Goal: Check status: Check status

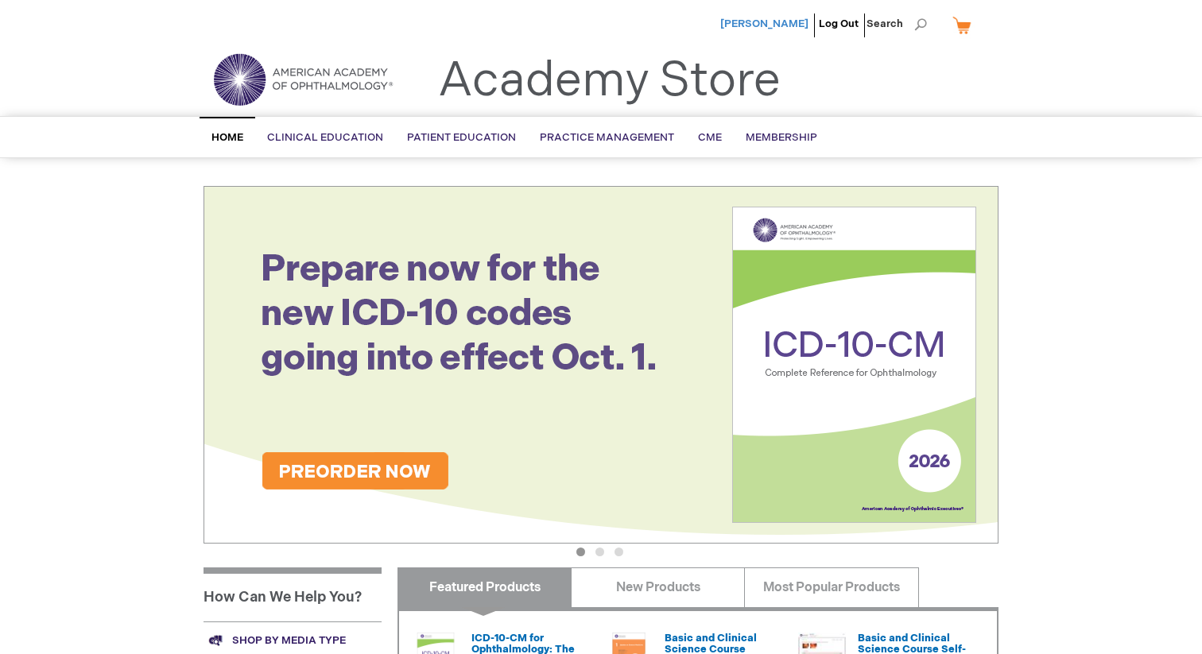
click at [783, 18] on span "[PERSON_NAME]" at bounding box center [764, 23] width 88 height 13
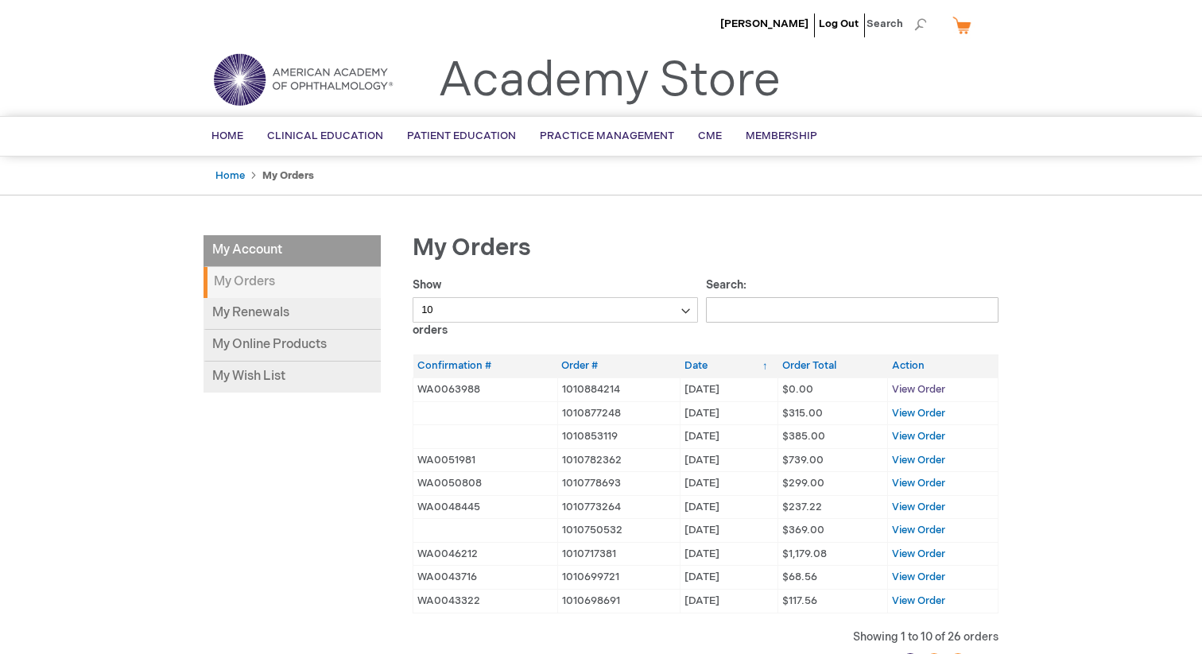
click at [929, 390] on span "View Order" at bounding box center [918, 389] width 53 height 13
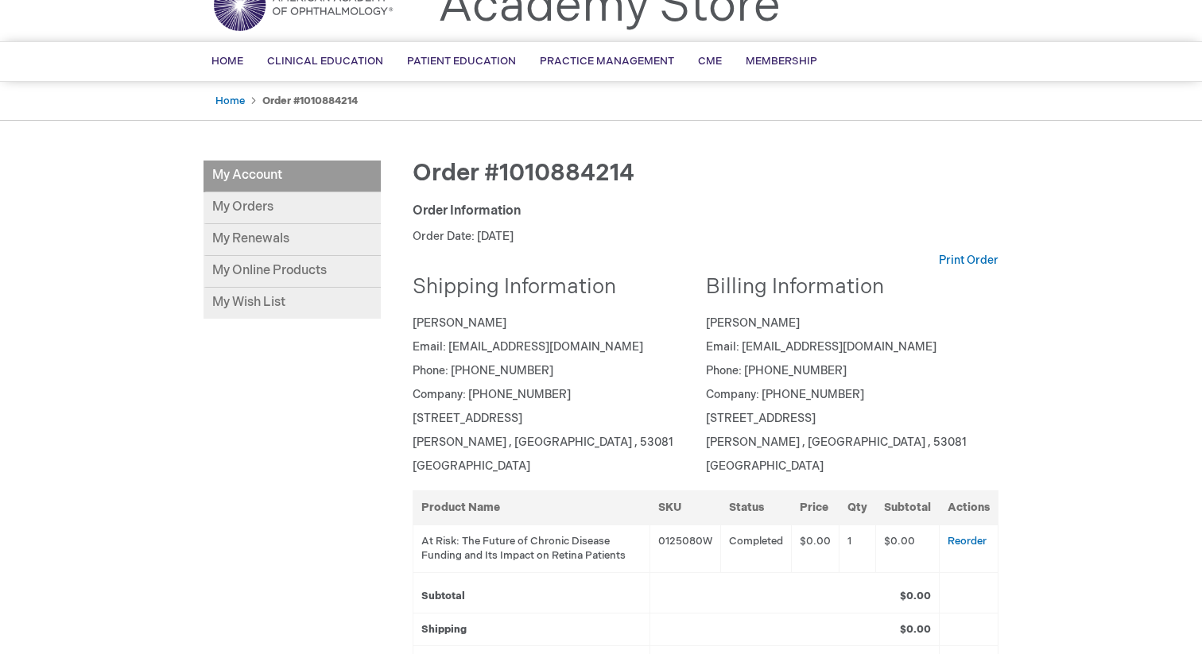
scroll to position [76, 0]
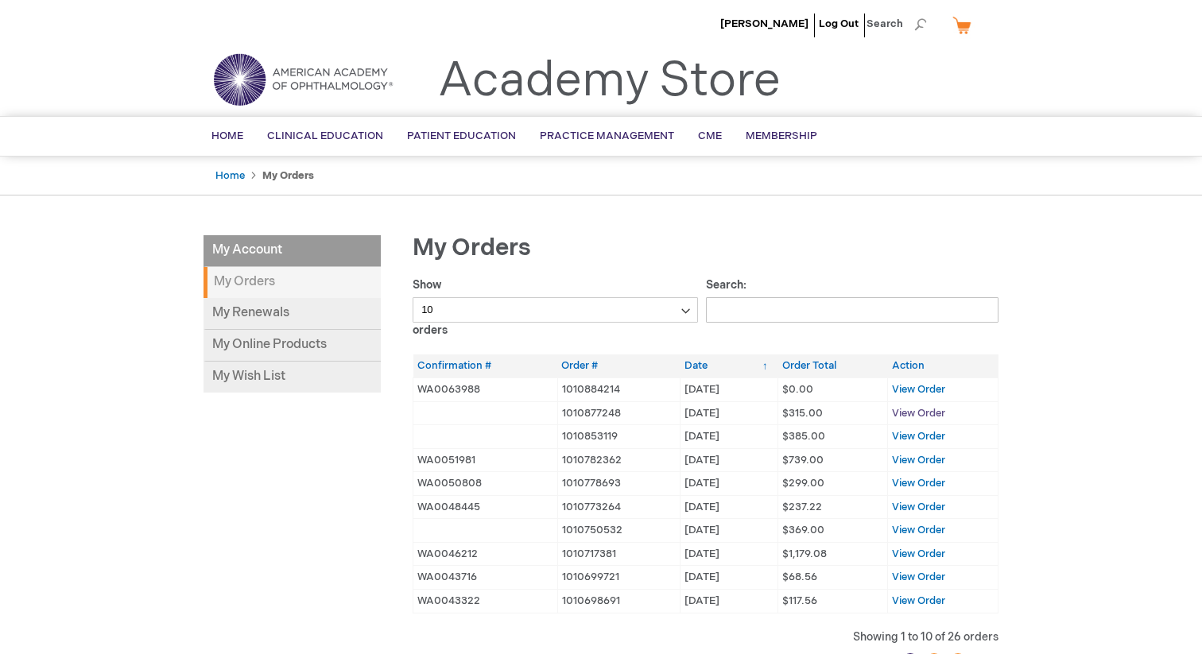
click at [916, 415] on span "View Order" at bounding box center [918, 413] width 53 height 13
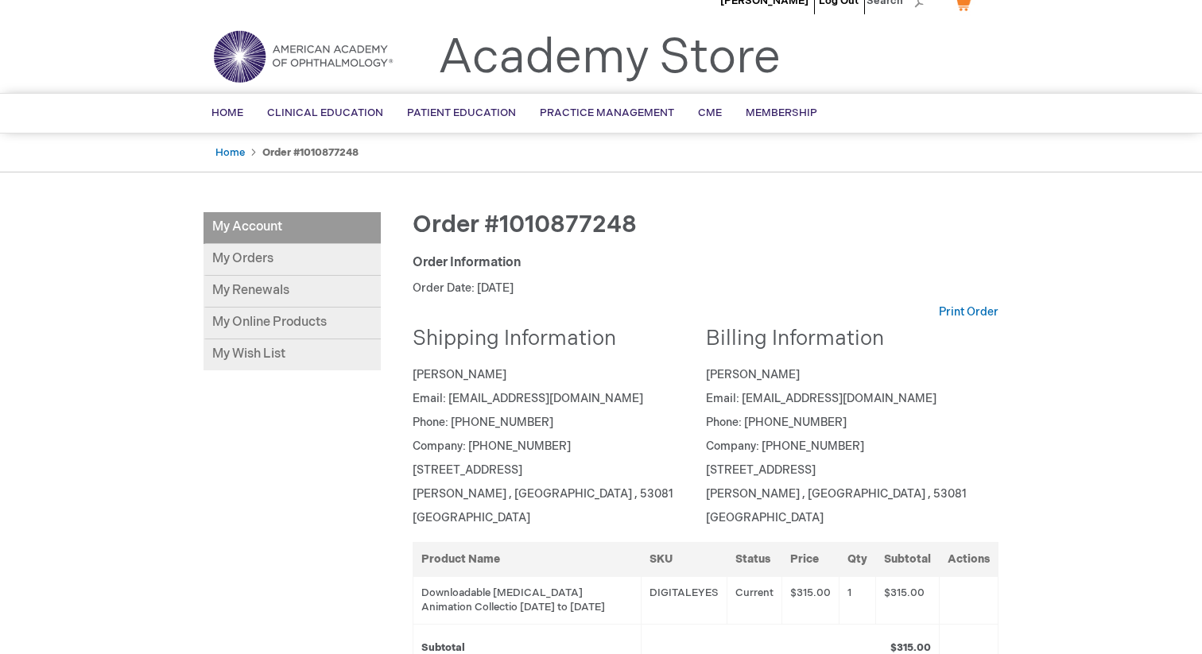
scroll to position [26, 0]
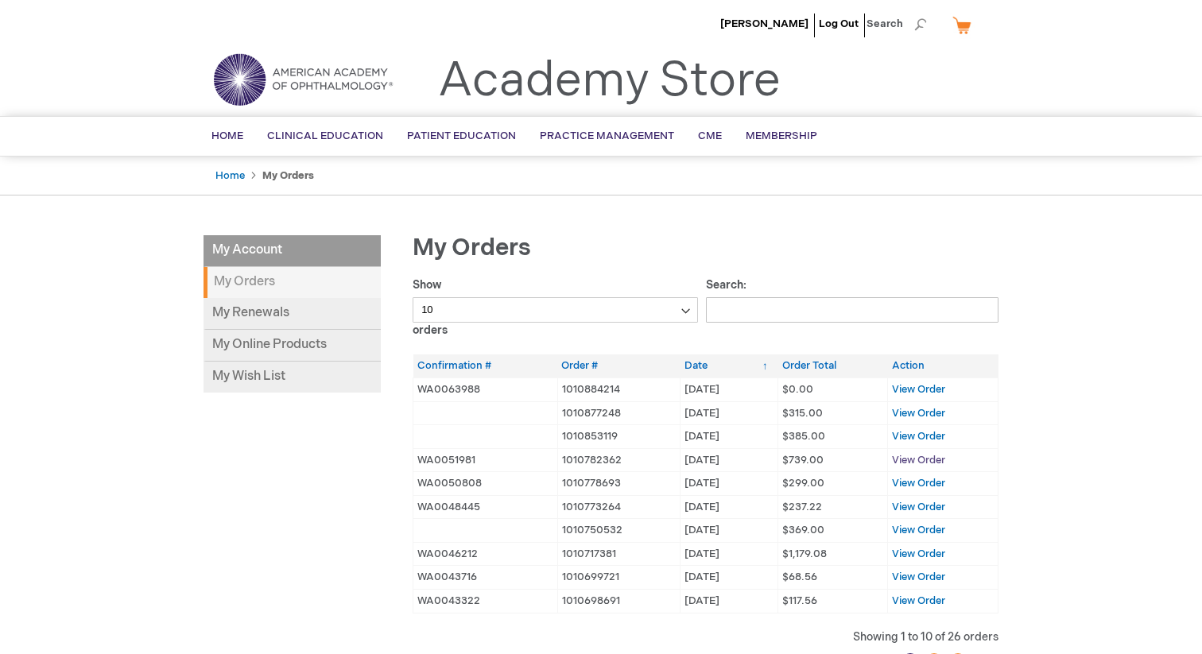
click at [926, 454] on span "View Order" at bounding box center [918, 460] width 53 height 13
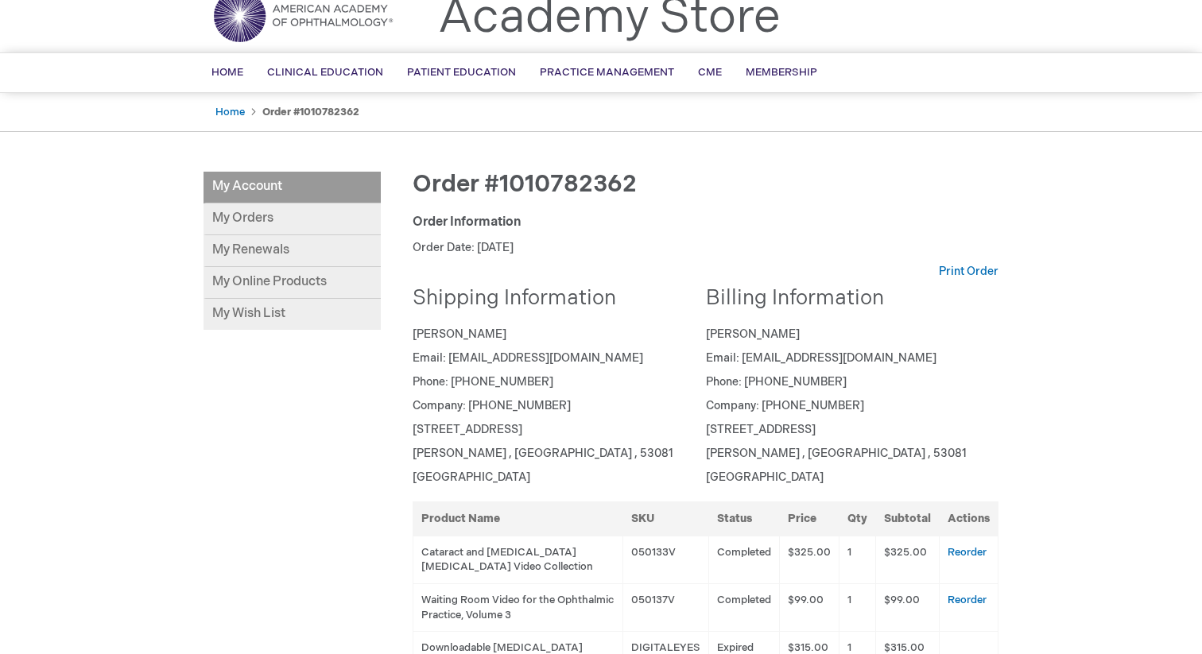
scroll to position [68, 0]
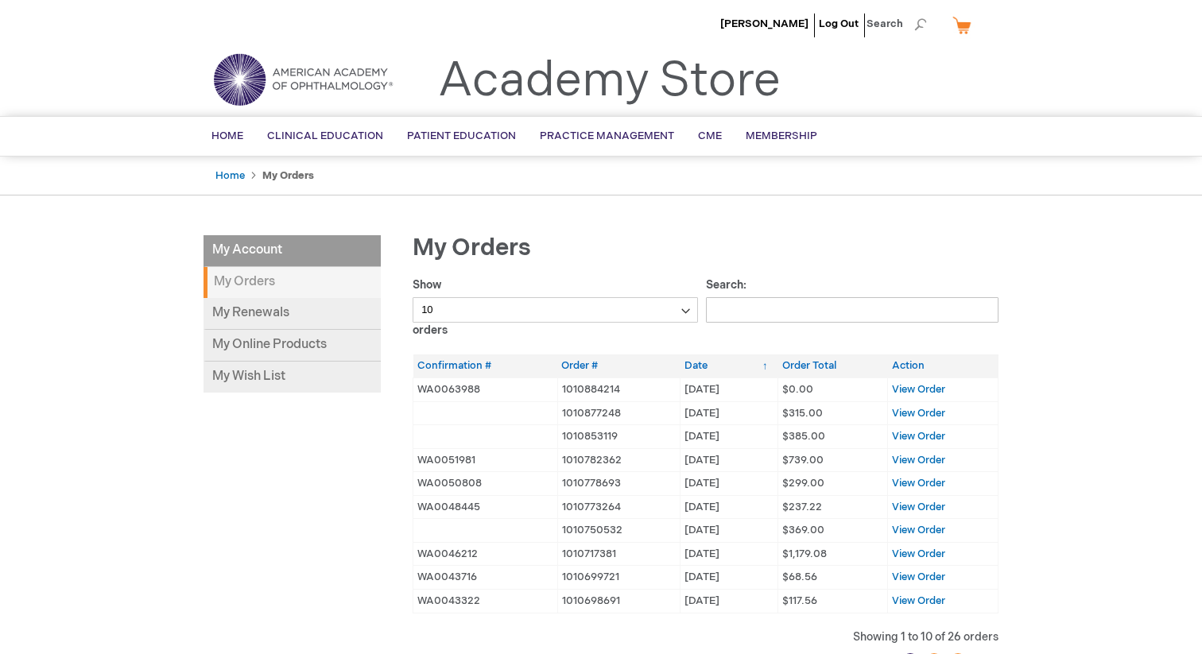
click at [1081, 489] on div "[PERSON_NAME] Log Out Search My Cart CLOSE RECENTLY ADDED ITEM(S) Close There a…" at bounding box center [601, 514] width 1202 height 1029
click at [285, 349] on link "My Online Products" at bounding box center [291, 346] width 177 height 32
